Goal: Information Seeking & Learning: Learn about a topic

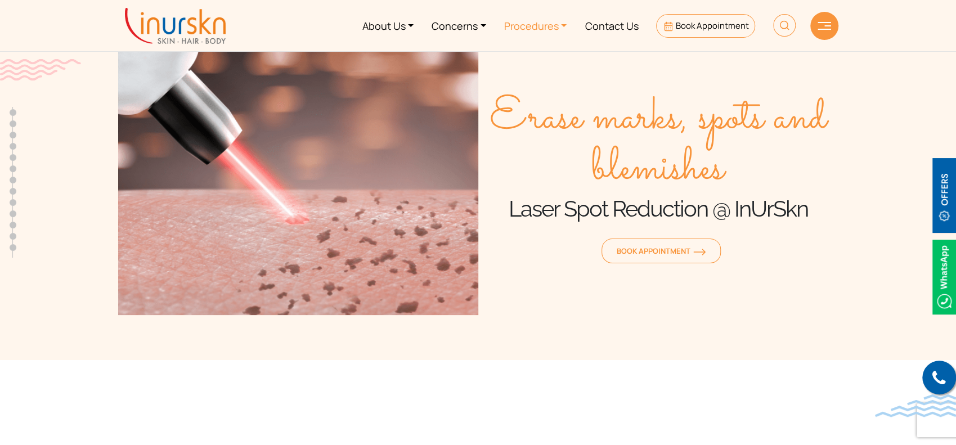
click at [542, 17] on link "Procedures" at bounding box center [535, 25] width 81 height 42
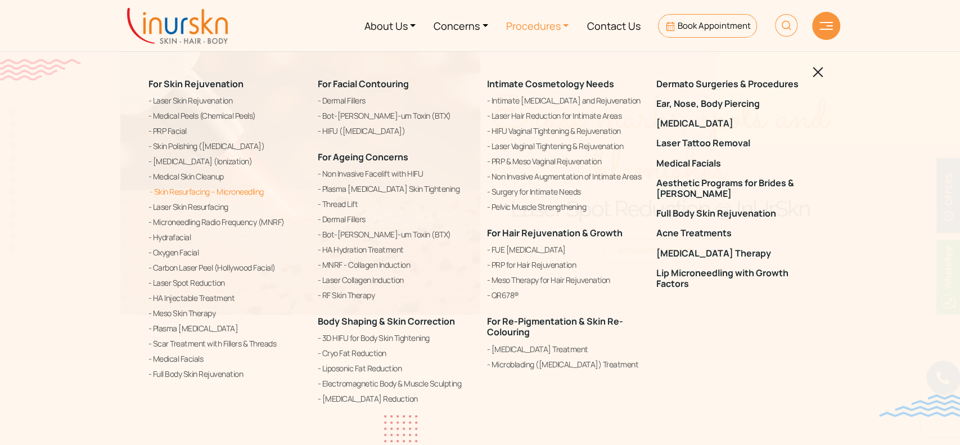
click at [201, 193] on link "Skin Resurfacing – Microneedling" at bounding box center [226, 191] width 156 height 13
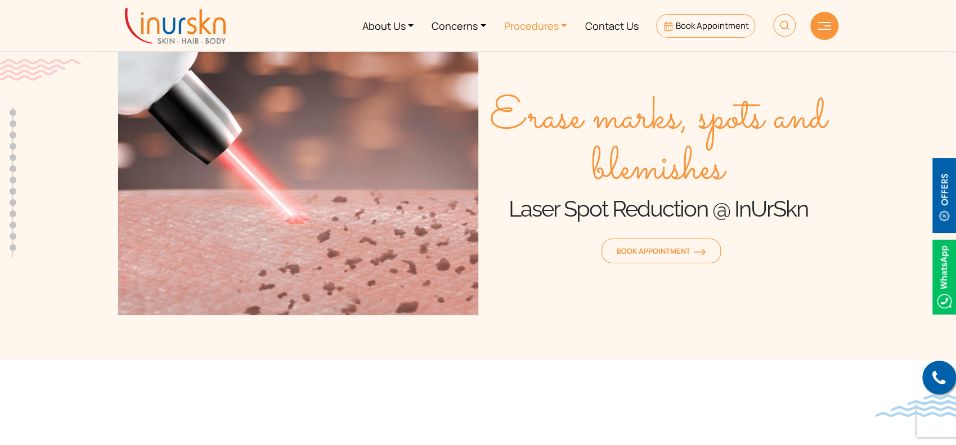
click at [538, 29] on link "Procedures" at bounding box center [535, 25] width 81 height 42
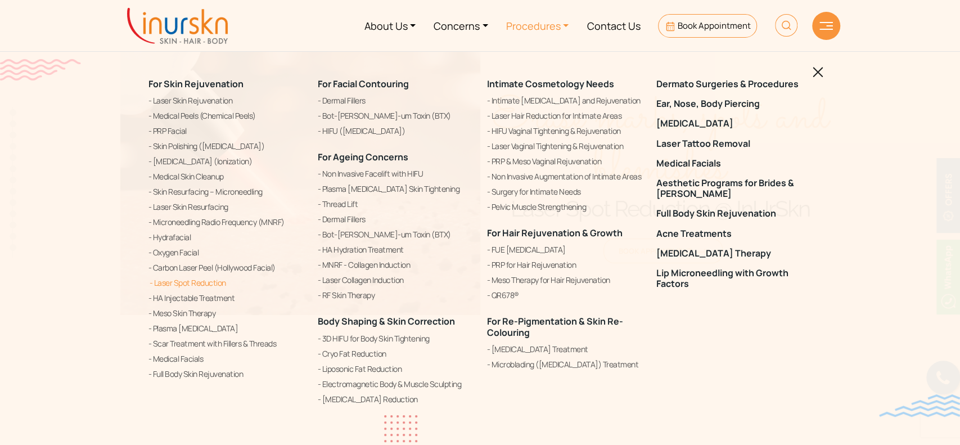
click at [181, 287] on link "Laser Spot Reduction" at bounding box center [226, 282] width 156 height 13
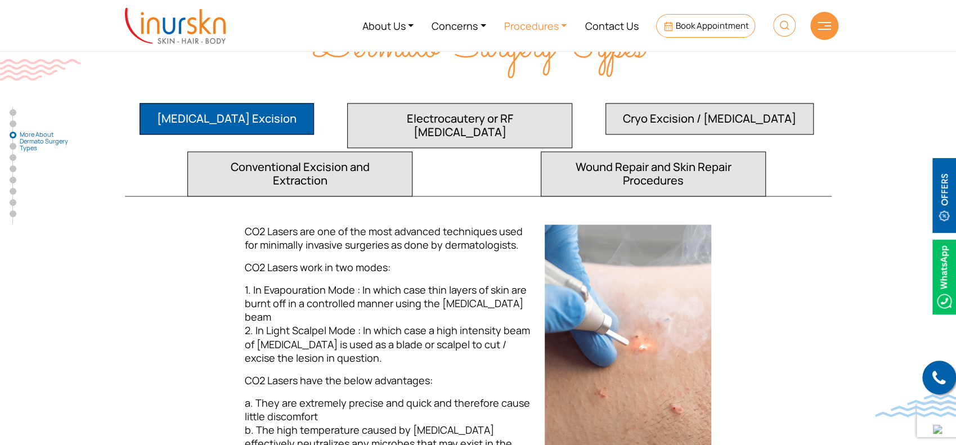
scroll to position [986, 0]
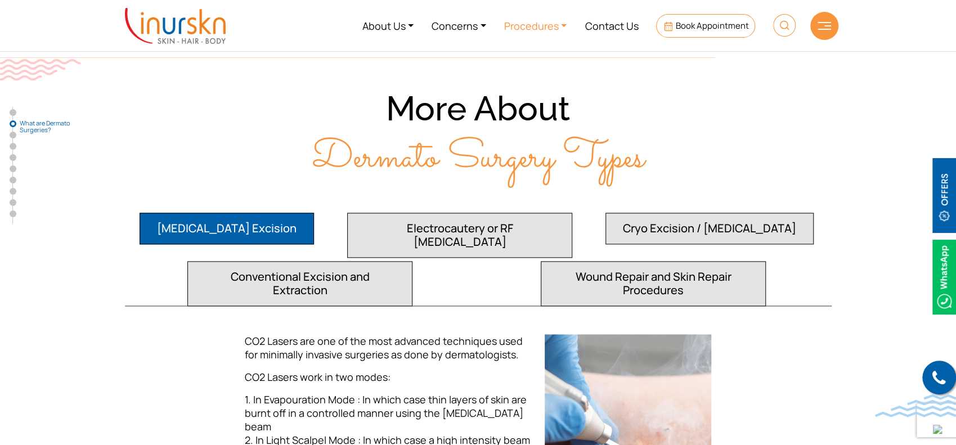
click at [551, 22] on link "Procedures" at bounding box center [535, 25] width 81 height 42
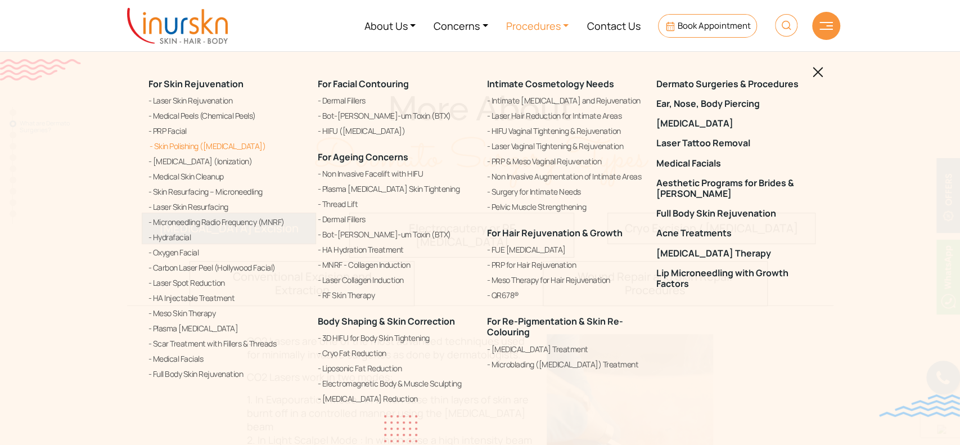
click at [182, 148] on link "Skin Polishing ([MEDICAL_DATA])" at bounding box center [226, 145] width 156 height 13
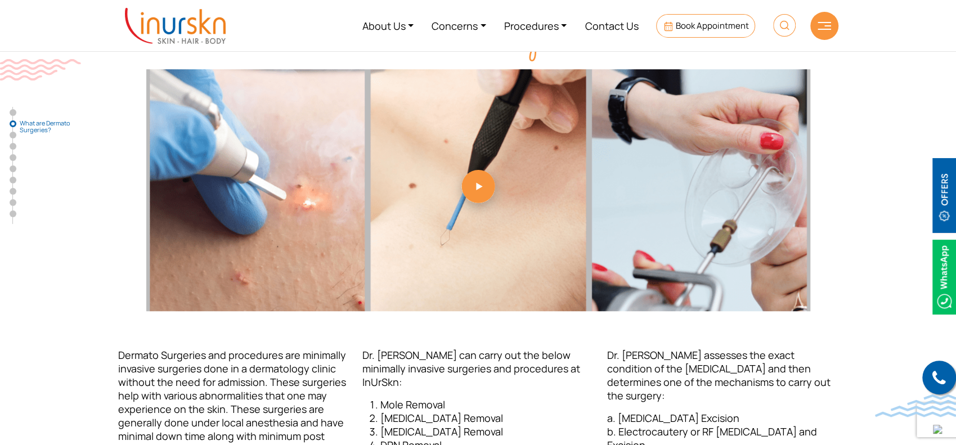
scroll to position [161, 0]
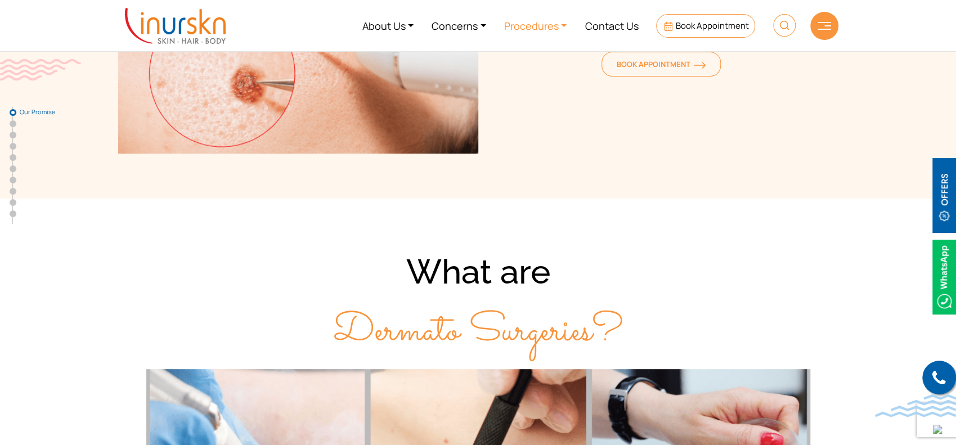
click at [533, 26] on link "Procedures" at bounding box center [535, 25] width 81 height 42
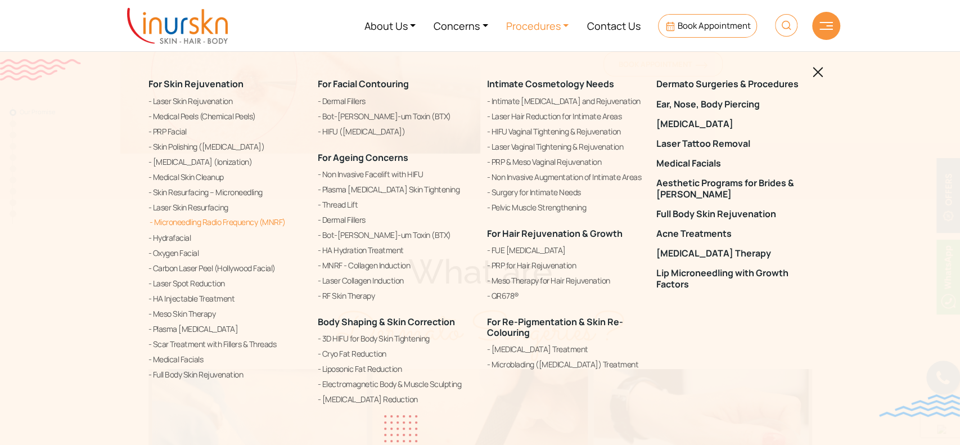
click at [180, 223] on link "Microneedling Radio Frequency (MNRF)" at bounding box center [226, 221] width 156 height 13
